Goal: Task Accomplishment & Management: Manage account settings

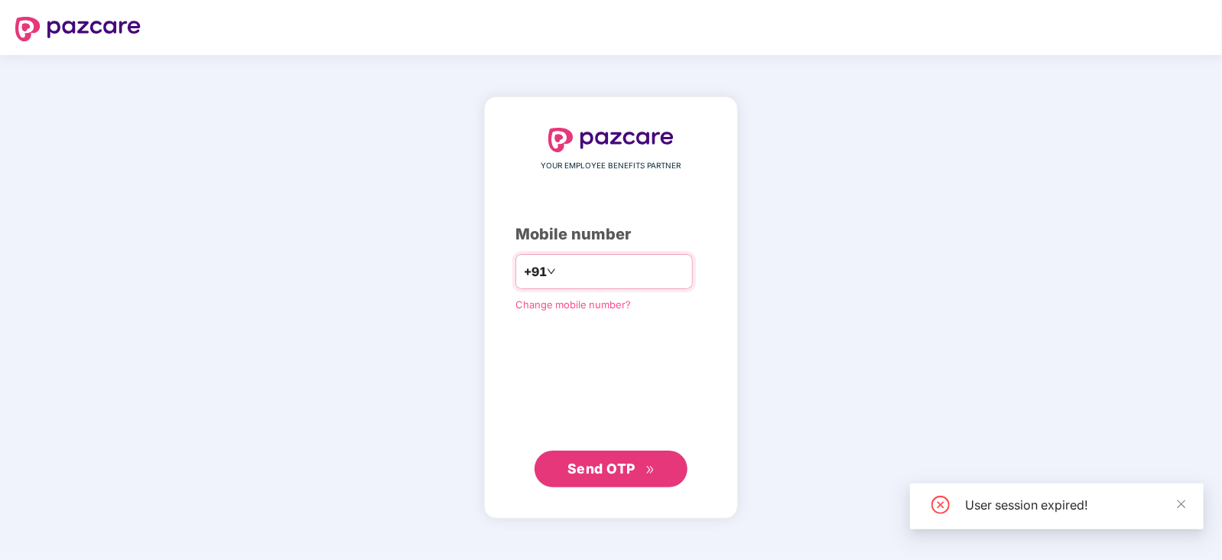
click at [600, 273] on input "number" at bounding box center [621, 271] width 125 height 24
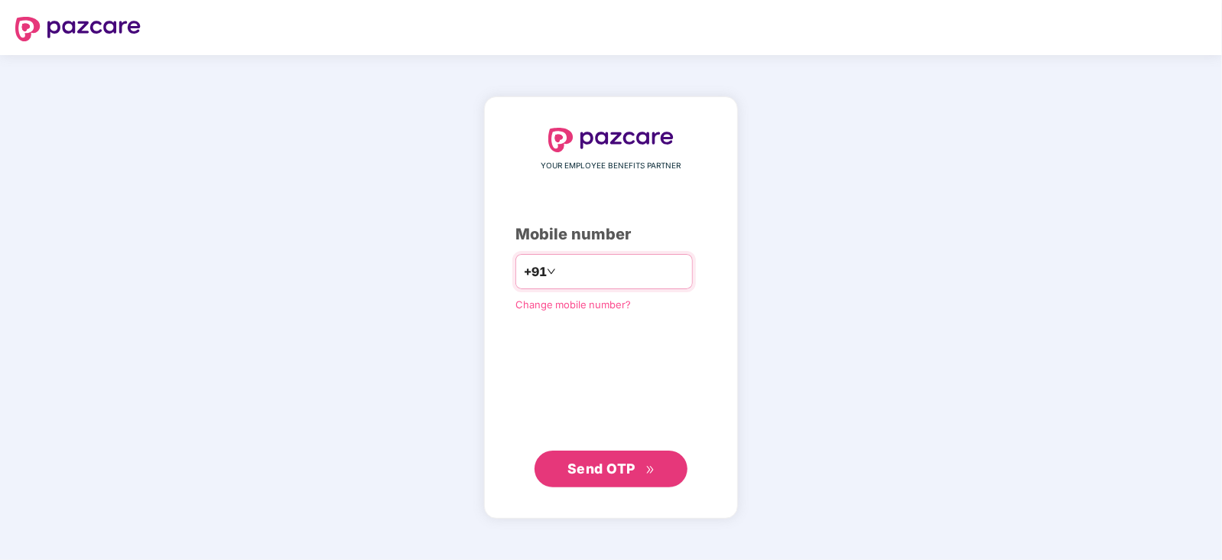
type input "**********"
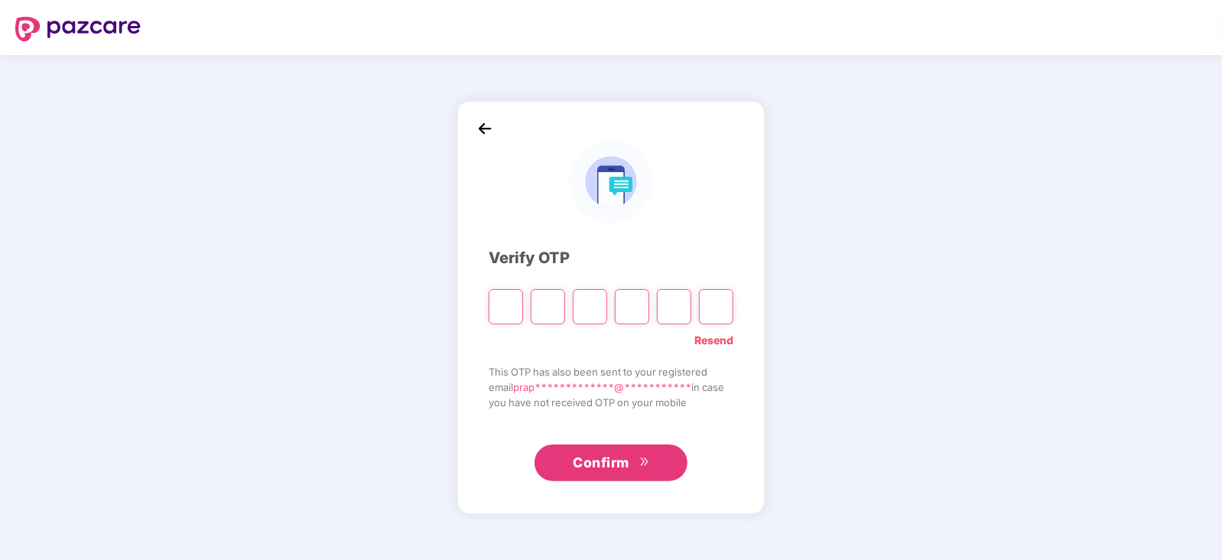
type input "*"
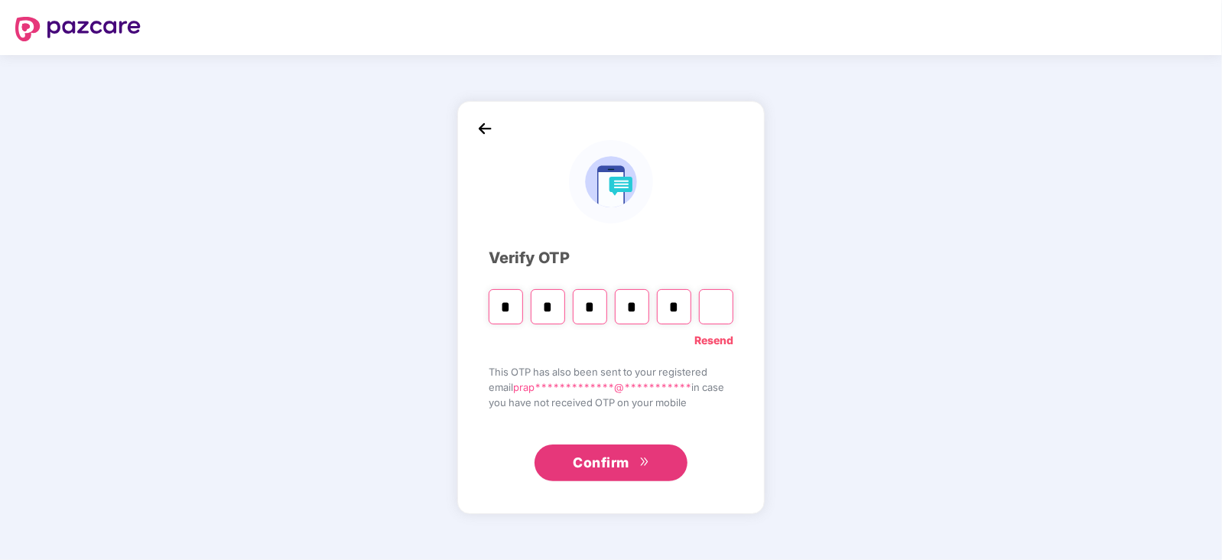
type input "*"
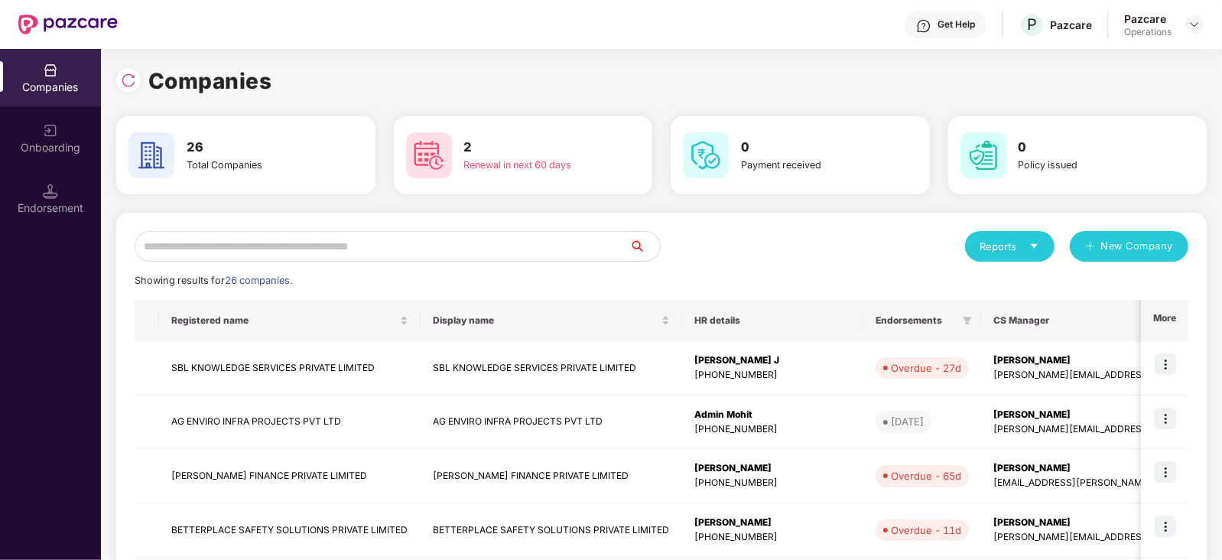
click at [180, 246] on input "text" at bounding box center [382, 246] width 495 height 31
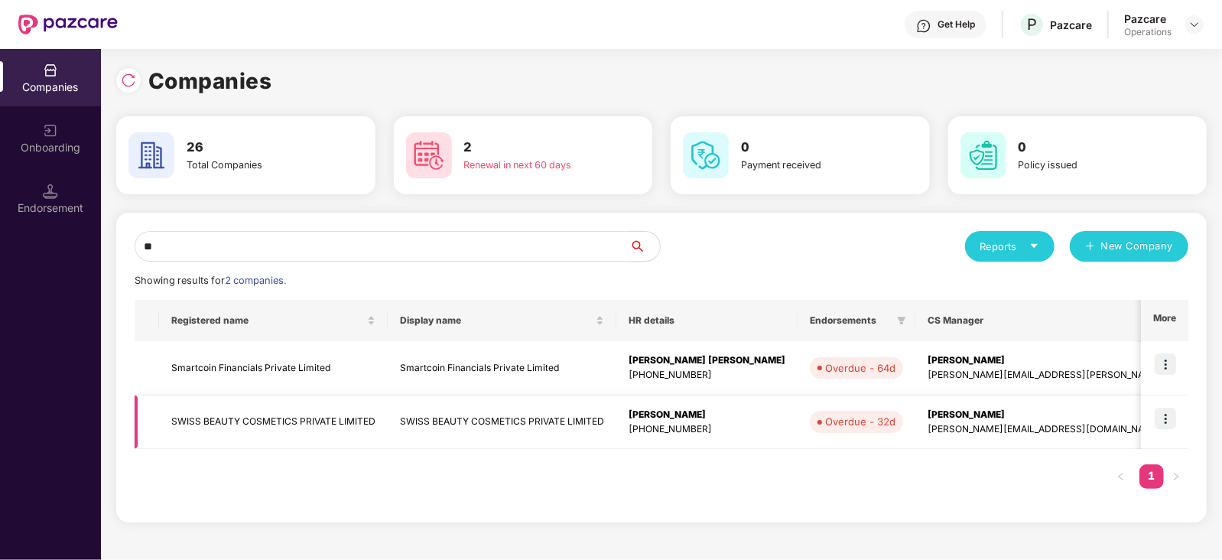
type input "**"
click at [1174, 416] on img at bounding box center [1165, 418] width 21 height 21
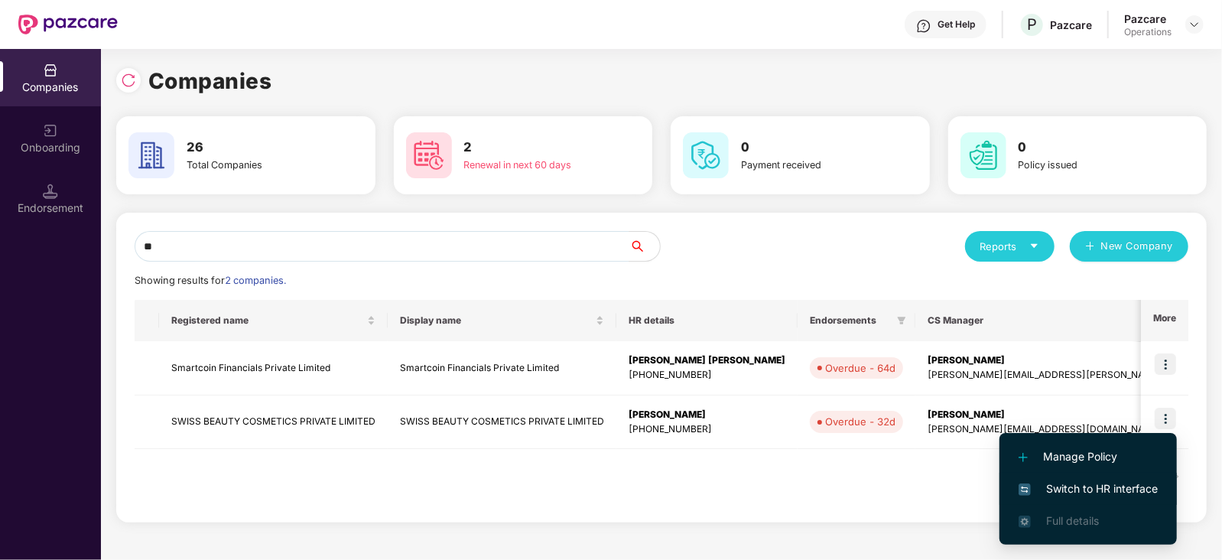
click at [1074, 490] on span "Switch to HR interface" at bounding box center [1088, 488] width 139 height 17
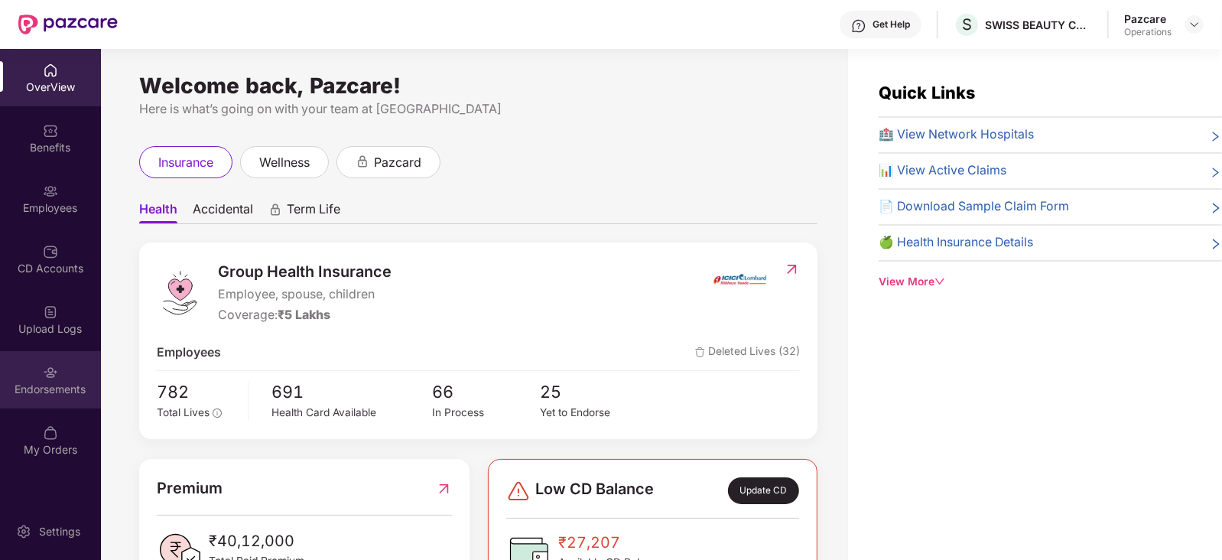
click at [46, 366] on img at bounding box center [50, 372] width 15 height 15
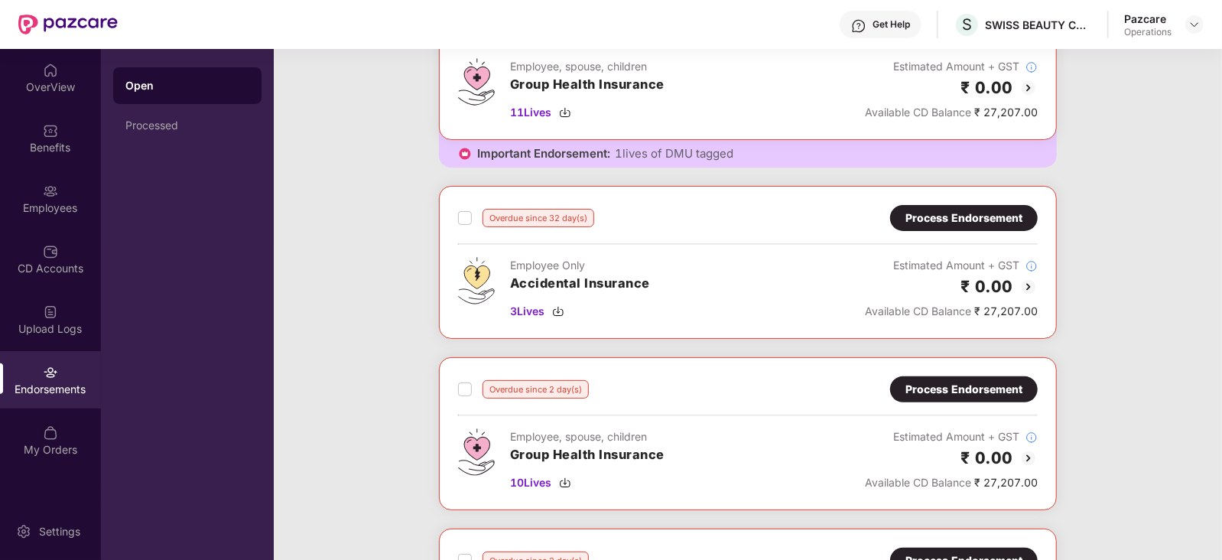
scroll to position [171, 0]
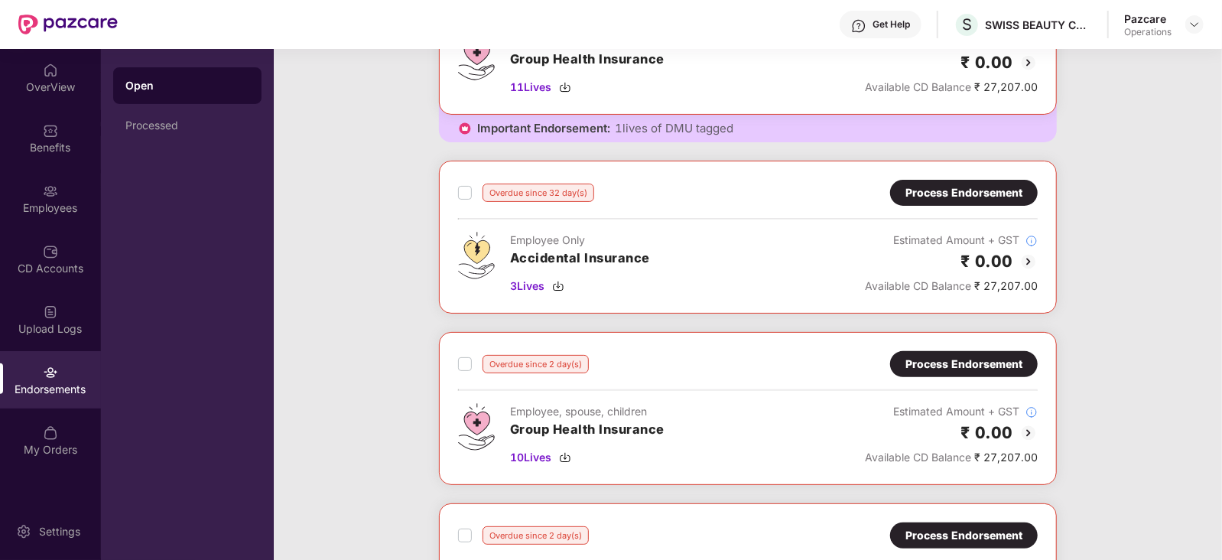
click at [1034, 254] on img at bounding box center [1029, 261] width 18 height 18
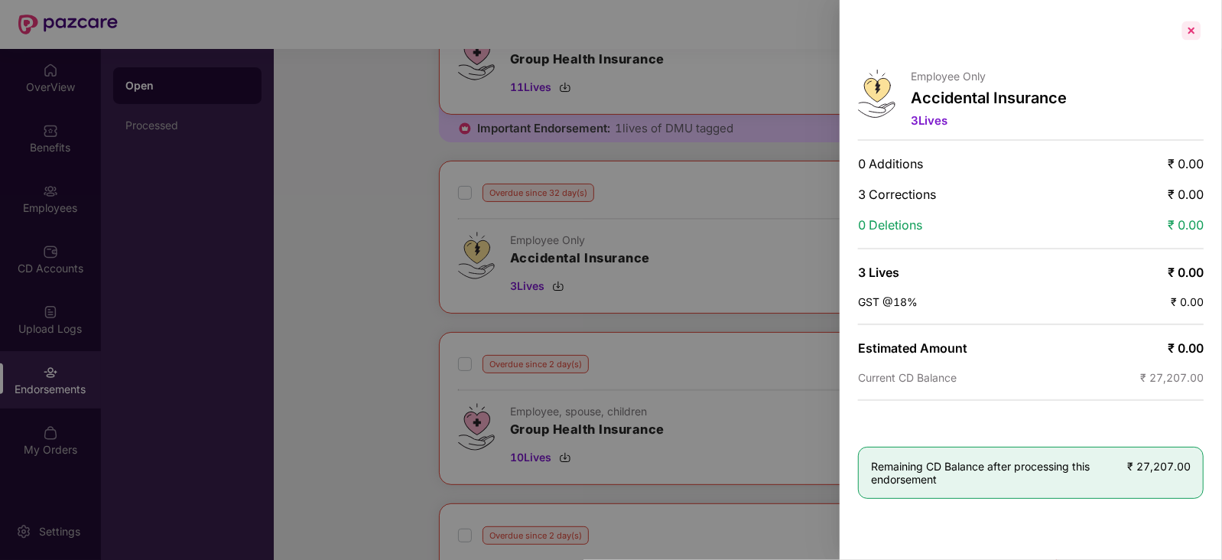
click at [1189, 26] on div at bounding box center [1192, 30] width 24 height 24
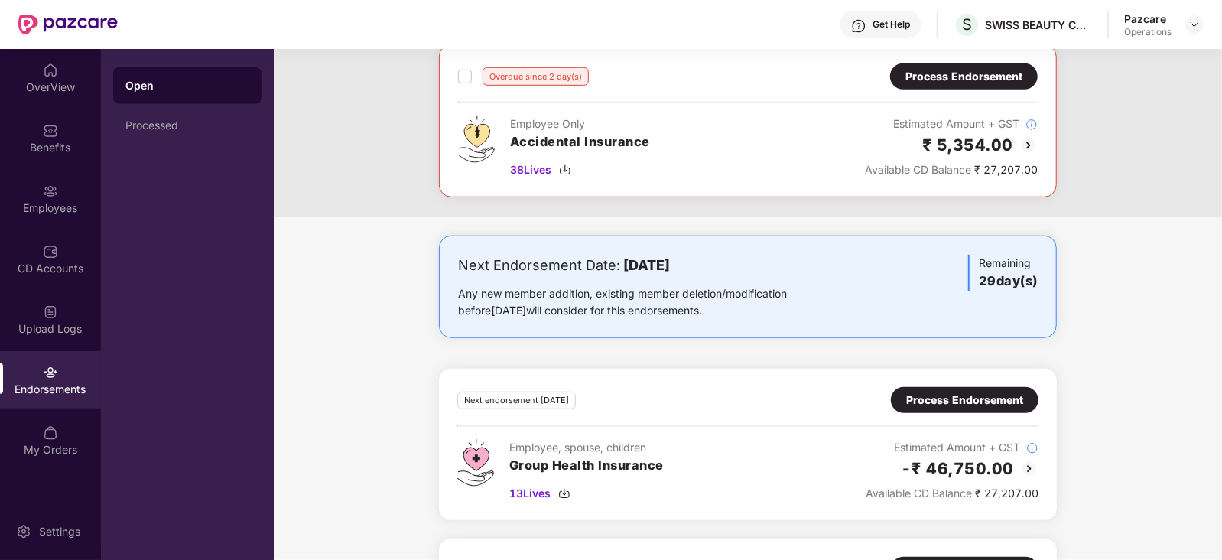
scroll to position [776, 0]
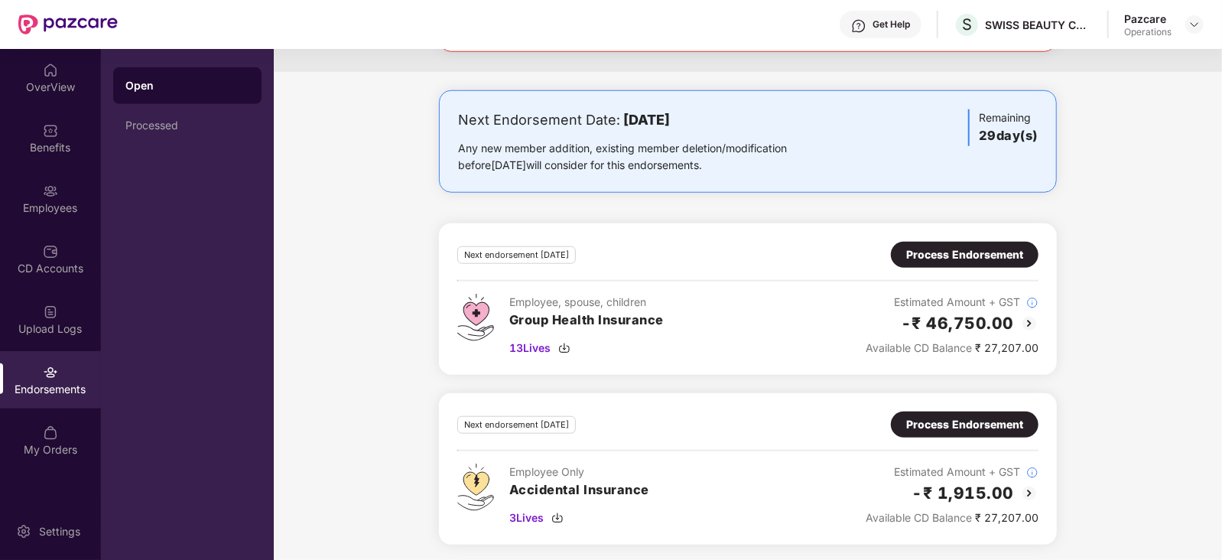
click at [1025, 315] on img at bounding box center [1029, 323] width 18 height 18
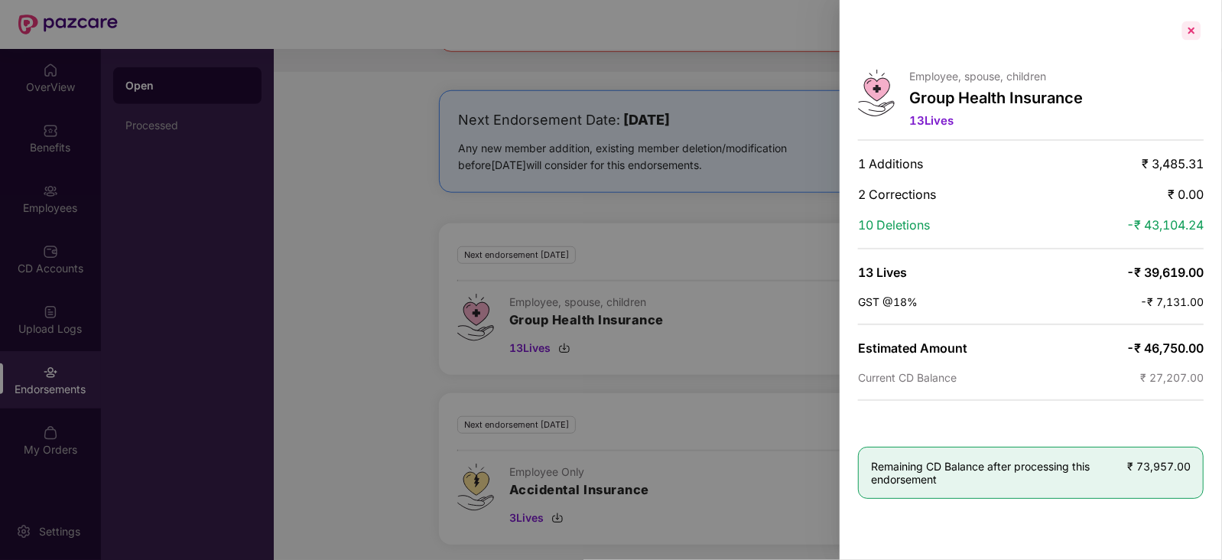
click at [1191, 31] on div at bounding box center [1192, 30] width 24 height 24
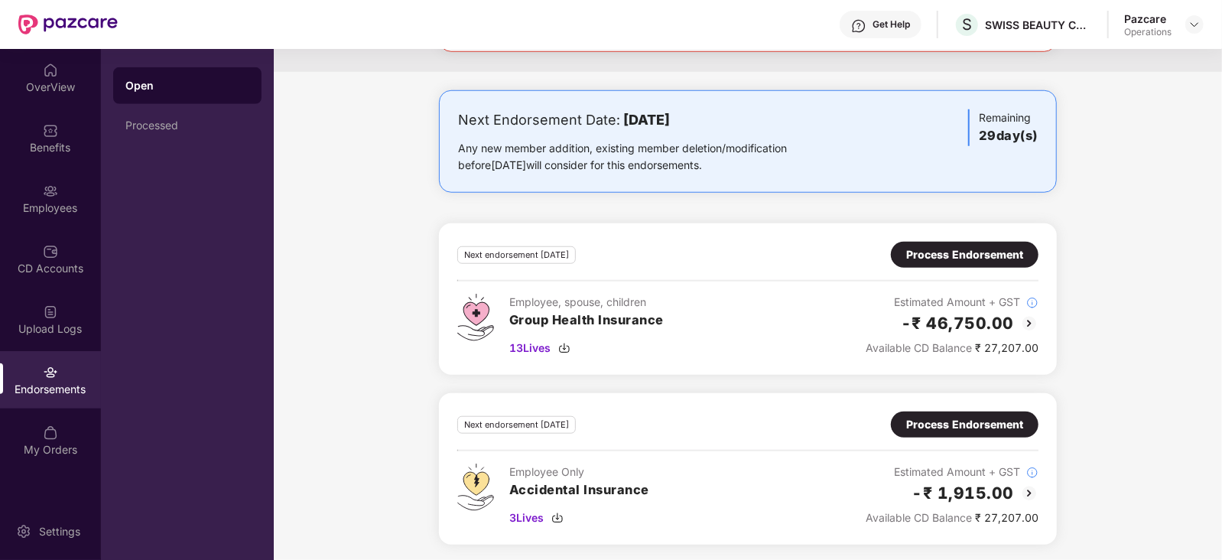
click at [939, 246] on div "Process Endorsement" at bounding box center [964, 254] width 117 height 17
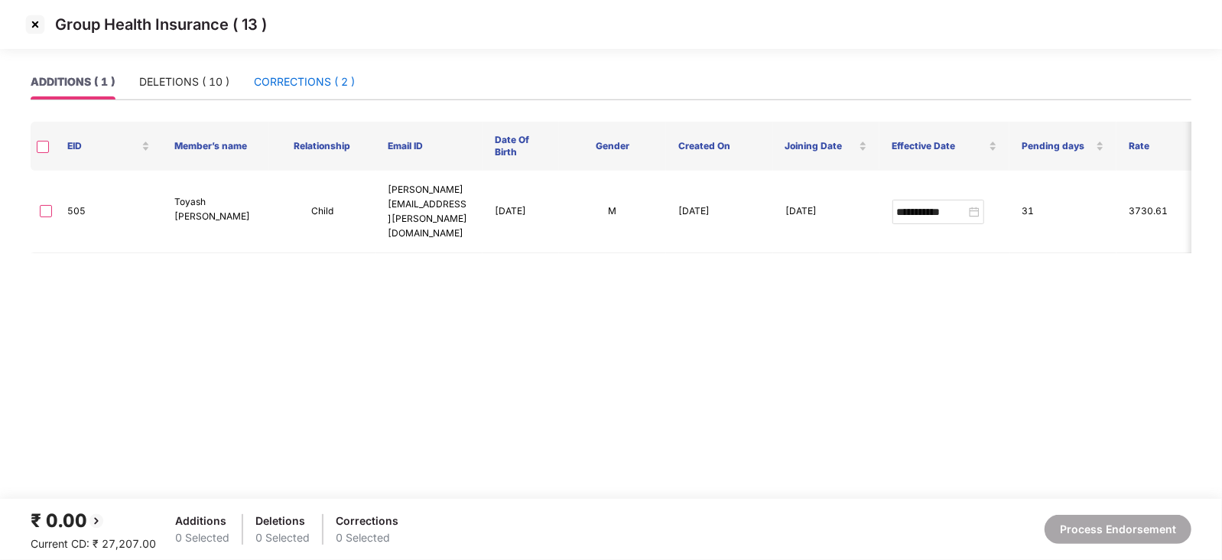
click at [283, 82] on div "CORRECTIONS ( 2 )" at bounding box center [304, 81] width 101 height 17
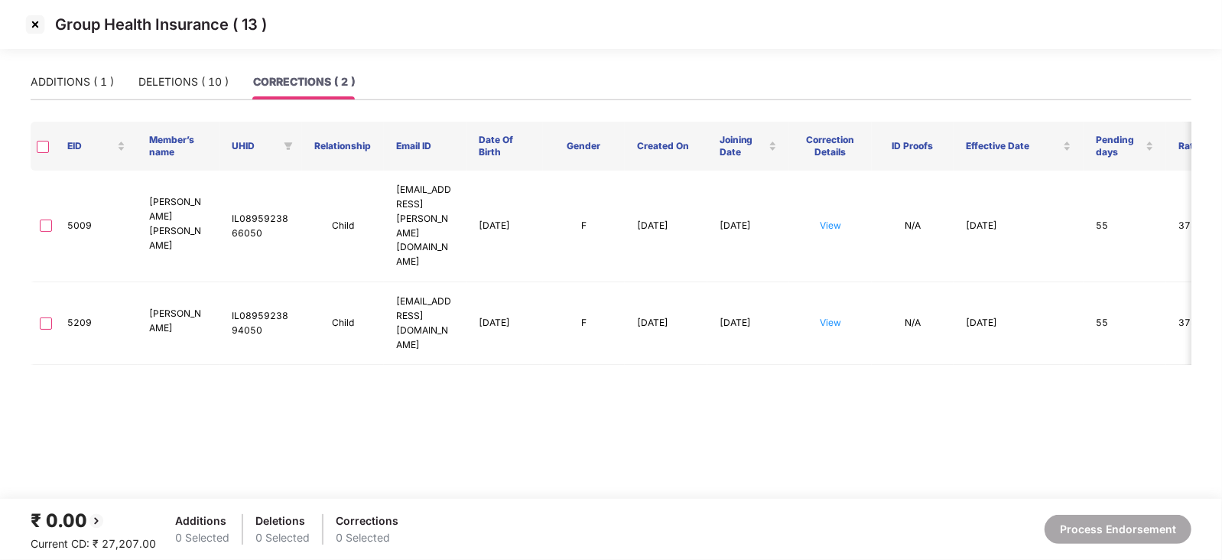
click at [30, 20] on img at bounding box center [35, 24] width 24 height 24
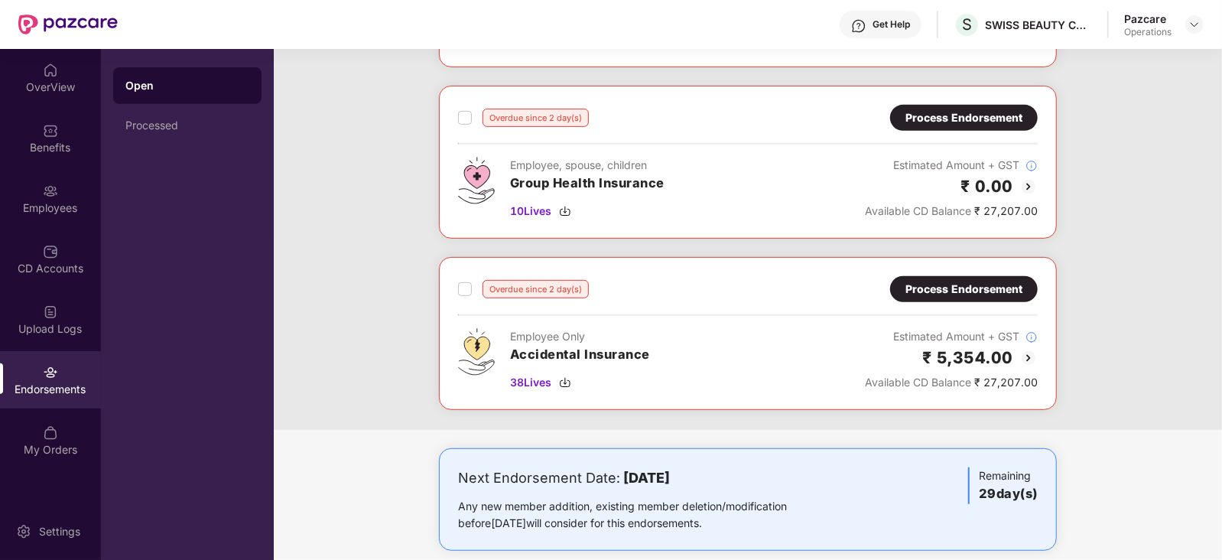
scroll to position [776, 0]
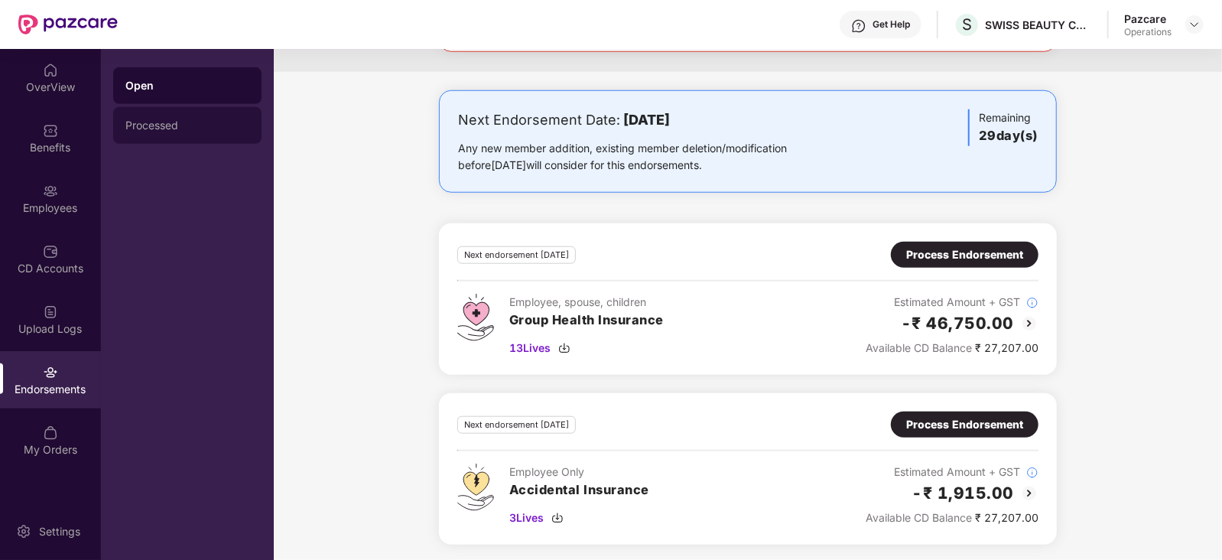
click at [164, 121] on div "Processed" at bounding box center [187, 125] width 124 height 12
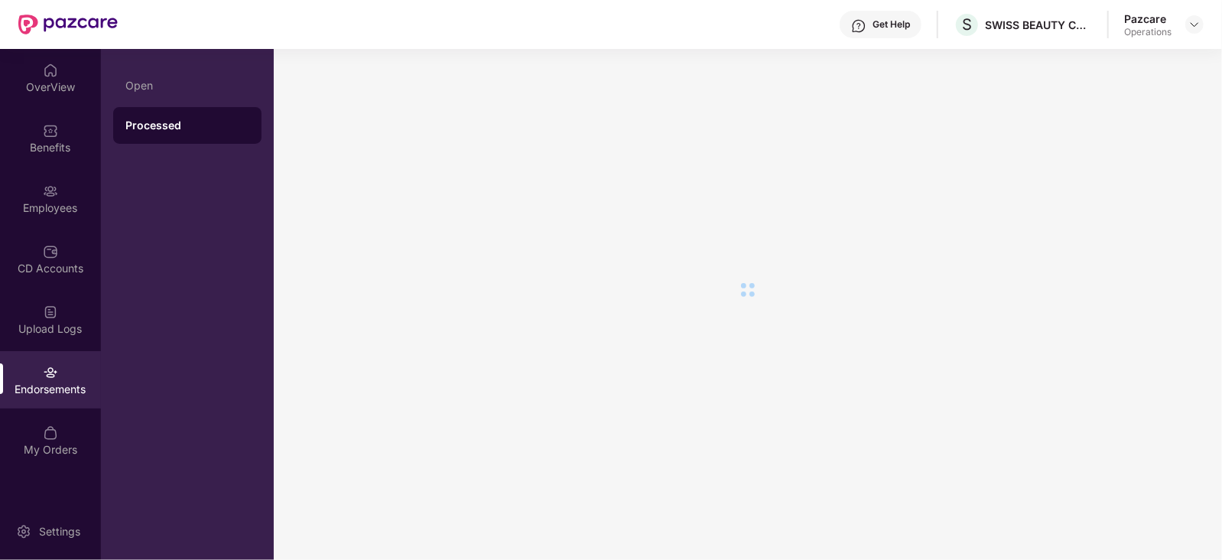
scroll to position [0, 0]
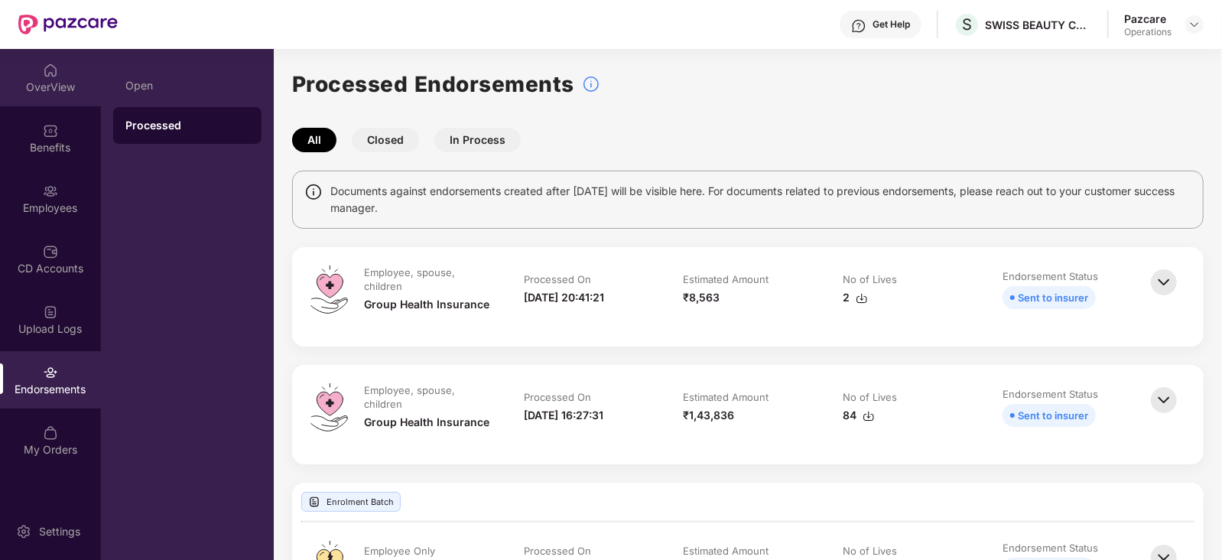
click at [54, 77] on img at bounding box center [50, 70] width 15 height 15
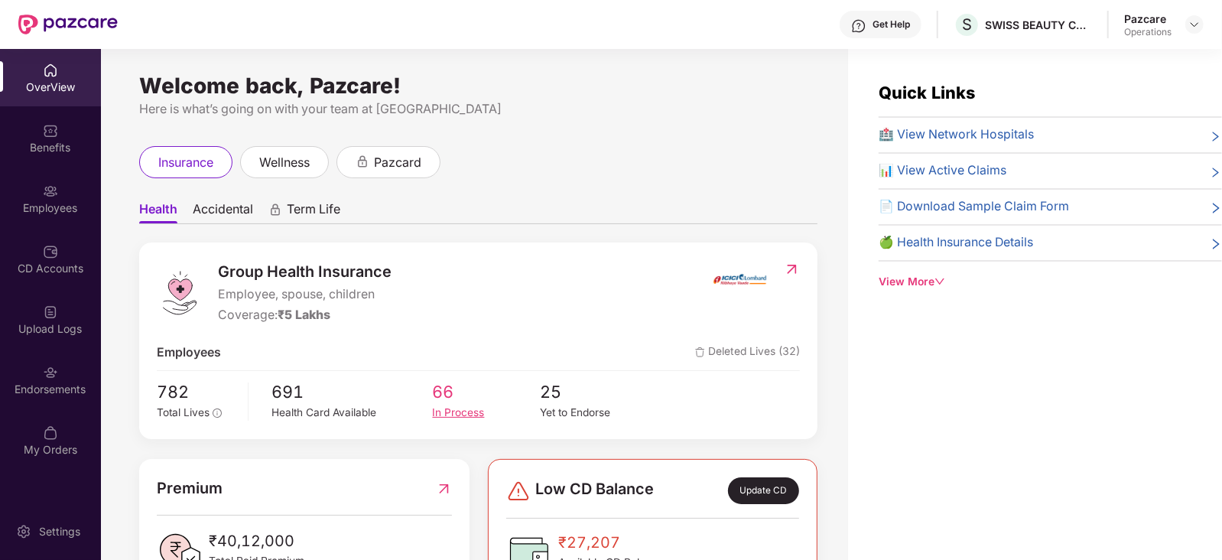
click at [473, 415] on div "In Process" at bounding box center [486, 413] width 107 height 17
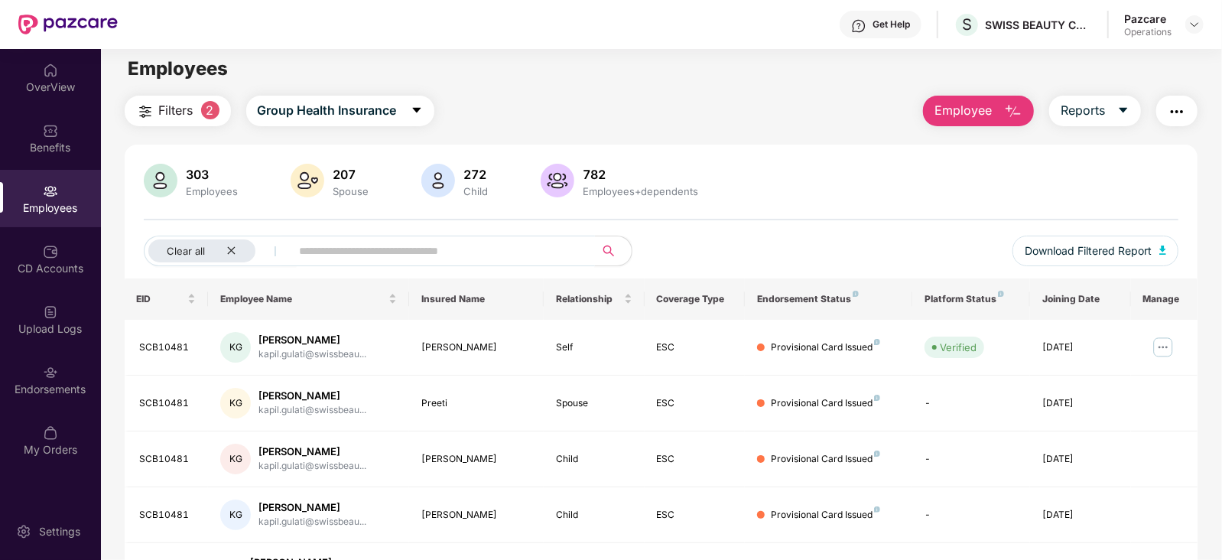
scroll to position [5, 0]
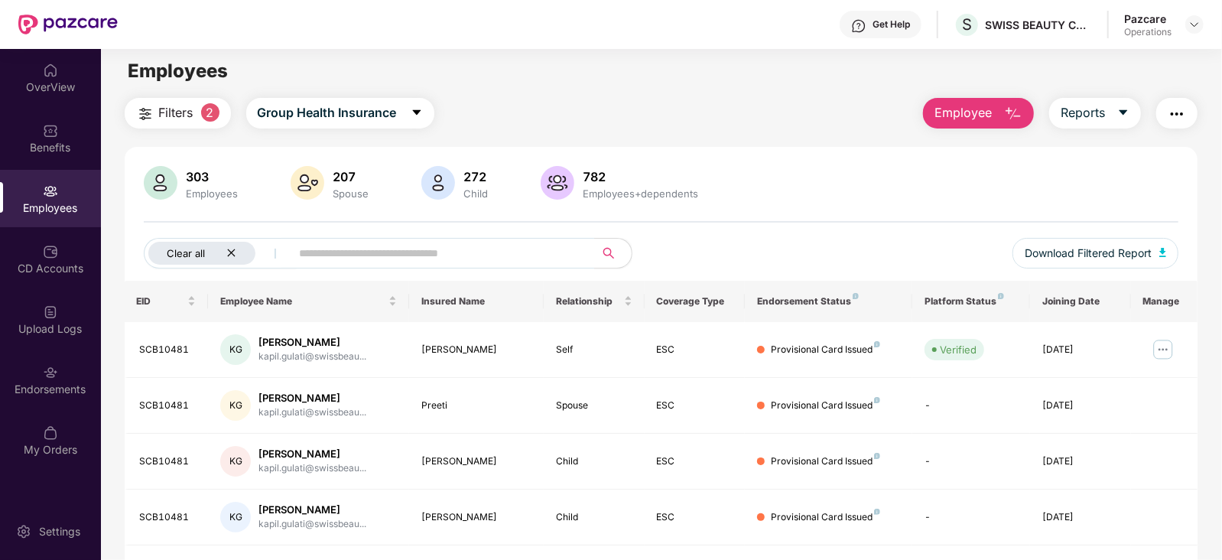
click at [225, 252] on div "Clear all" at bounding box center [201, 253] width 107 height 23
click at [1170, 120] on img "button" at bounding box center [1177, 114] width 18 height 18
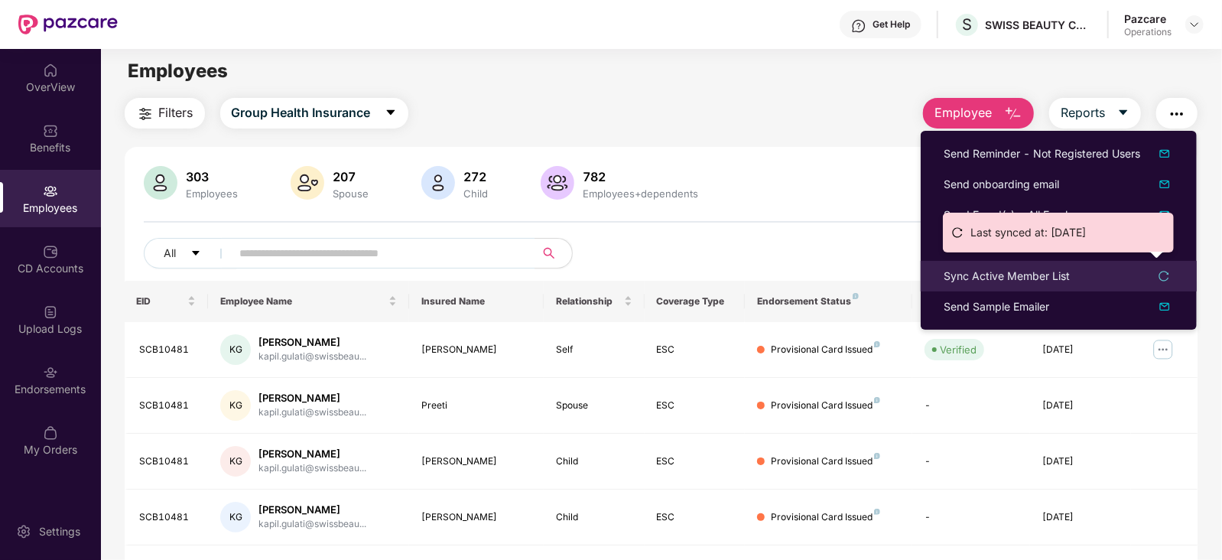
click at [1071, 274] on div "Sync Active Member List" at bounding box center [1059, 276] width 230 height 17
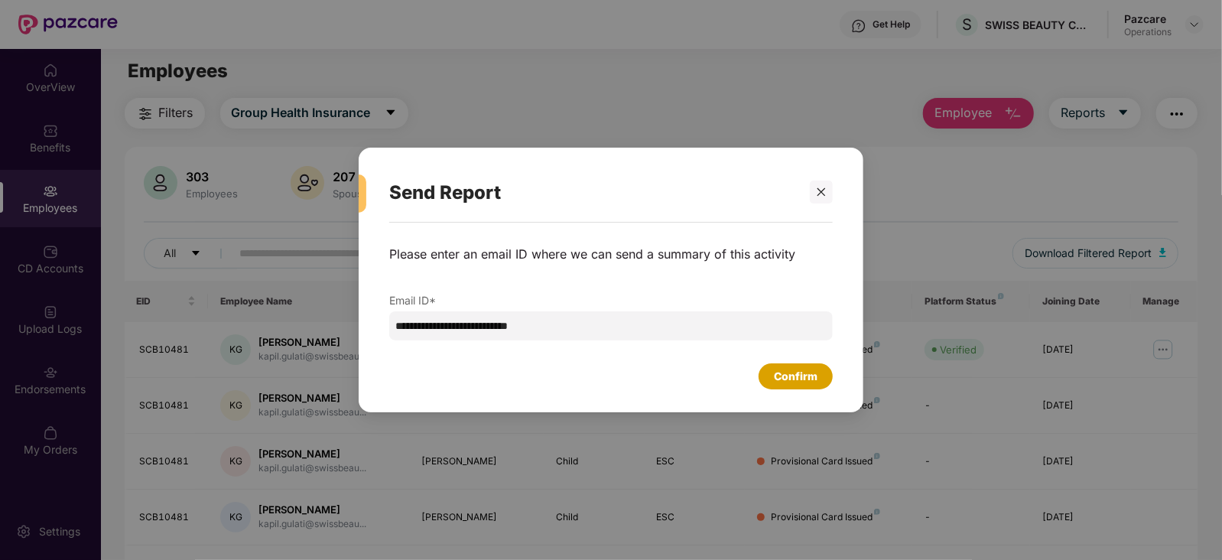
click at [807, 380] on div "Confirm" at bounding box center [796, 376] width 44 height 17
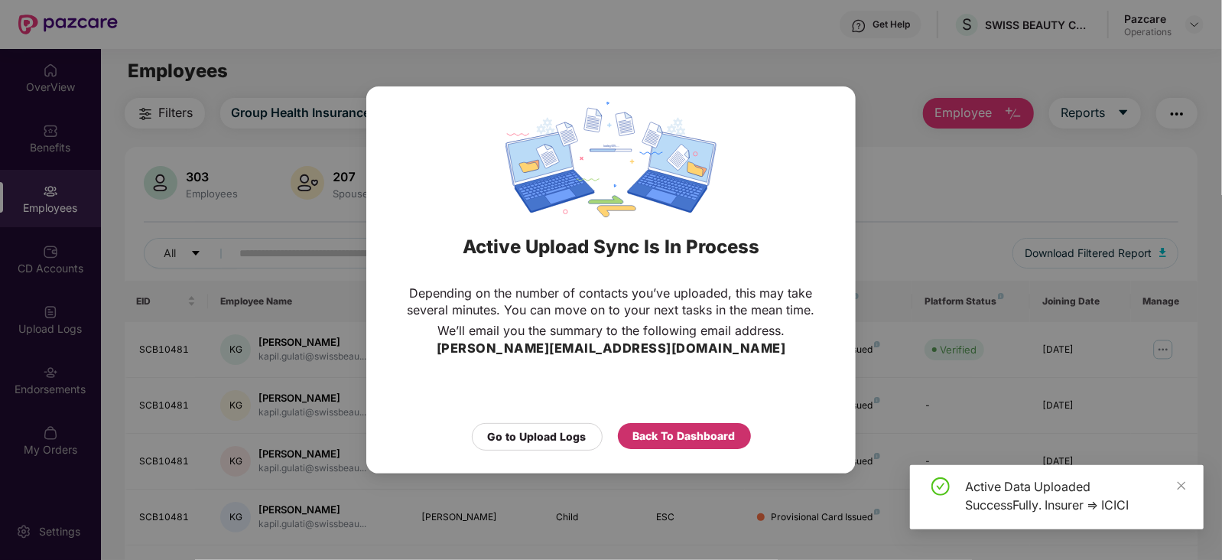
click at [696, 438] on div "Back To Dashboard" at bounding box center [684, 436] width 103 height 17
